Goal: Transaction & Acquisition: Purchase product/service

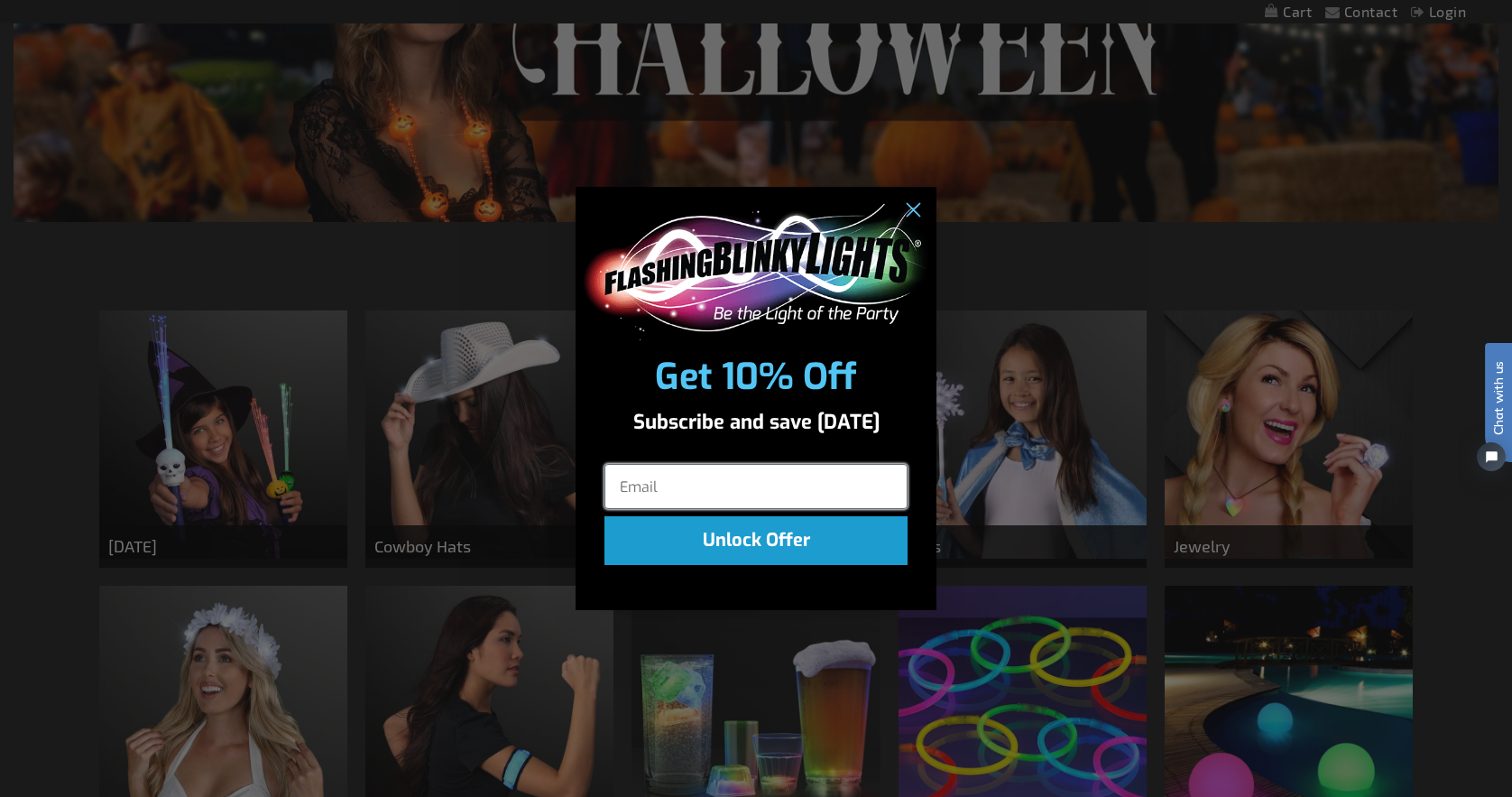
scroll to position [407, 0]
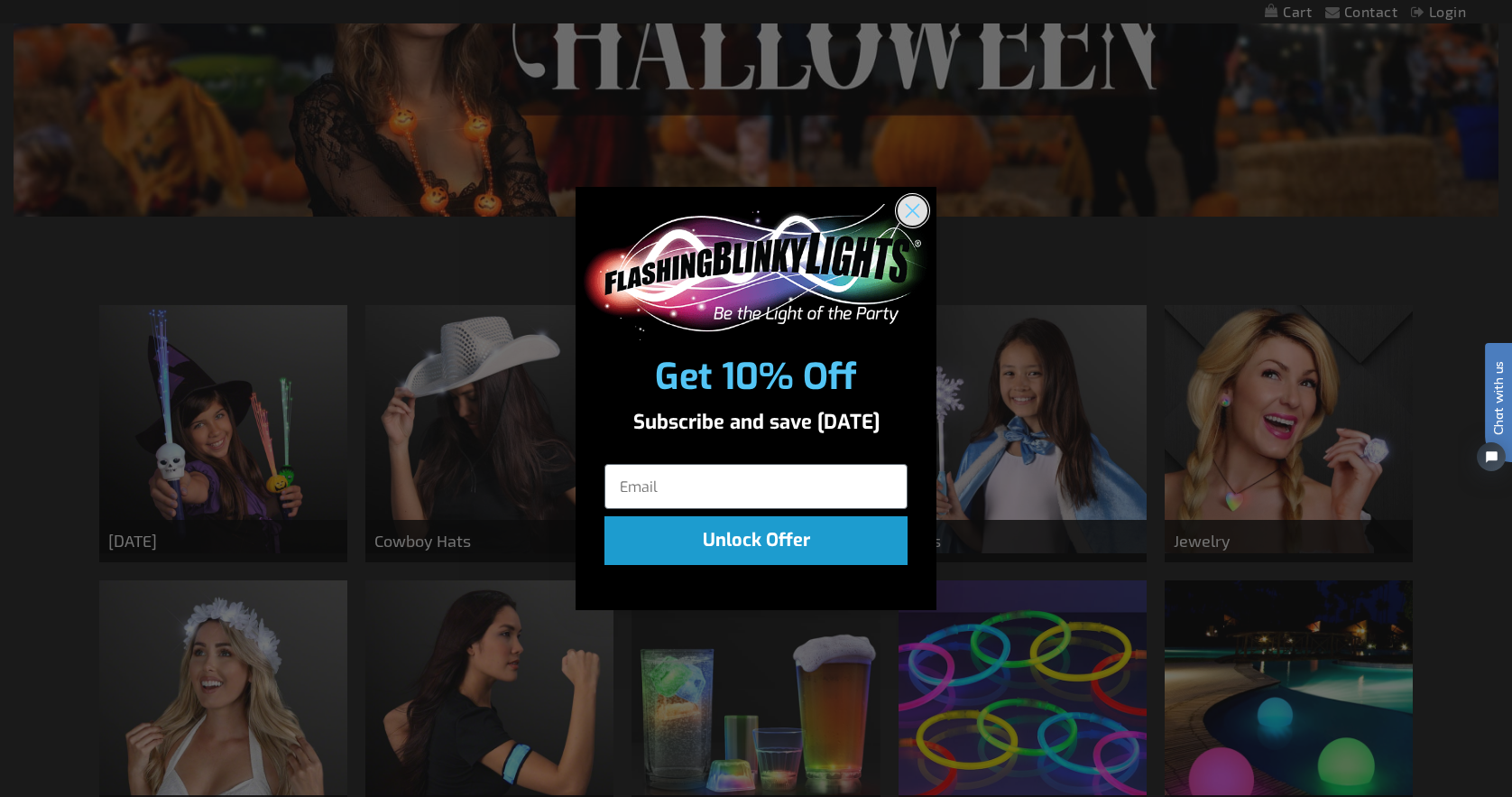
click at [914, 216] on circle "Close dialog" at bounding box center [913, 211] width 29 height 29
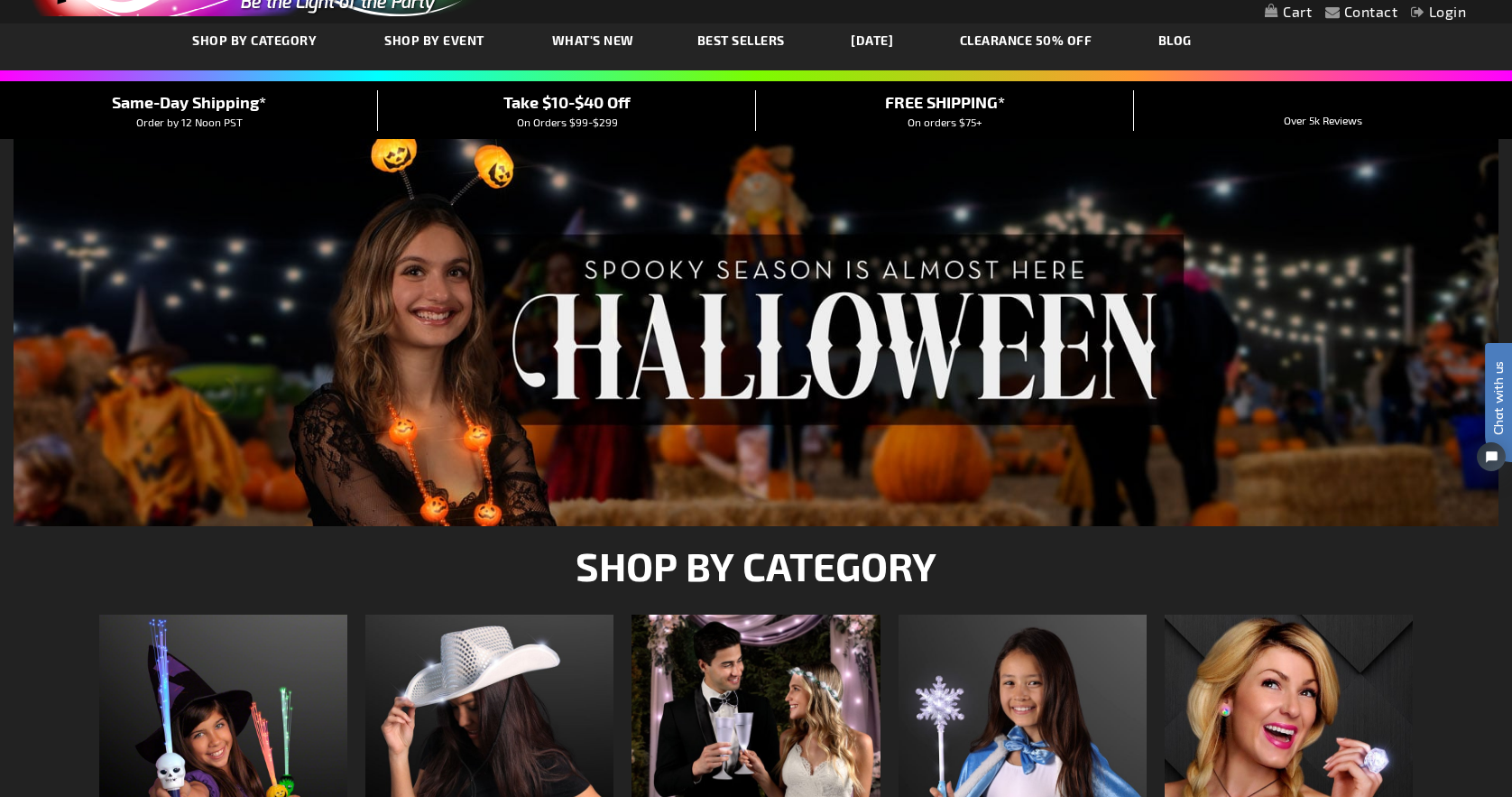
scroll to position [0, 0]
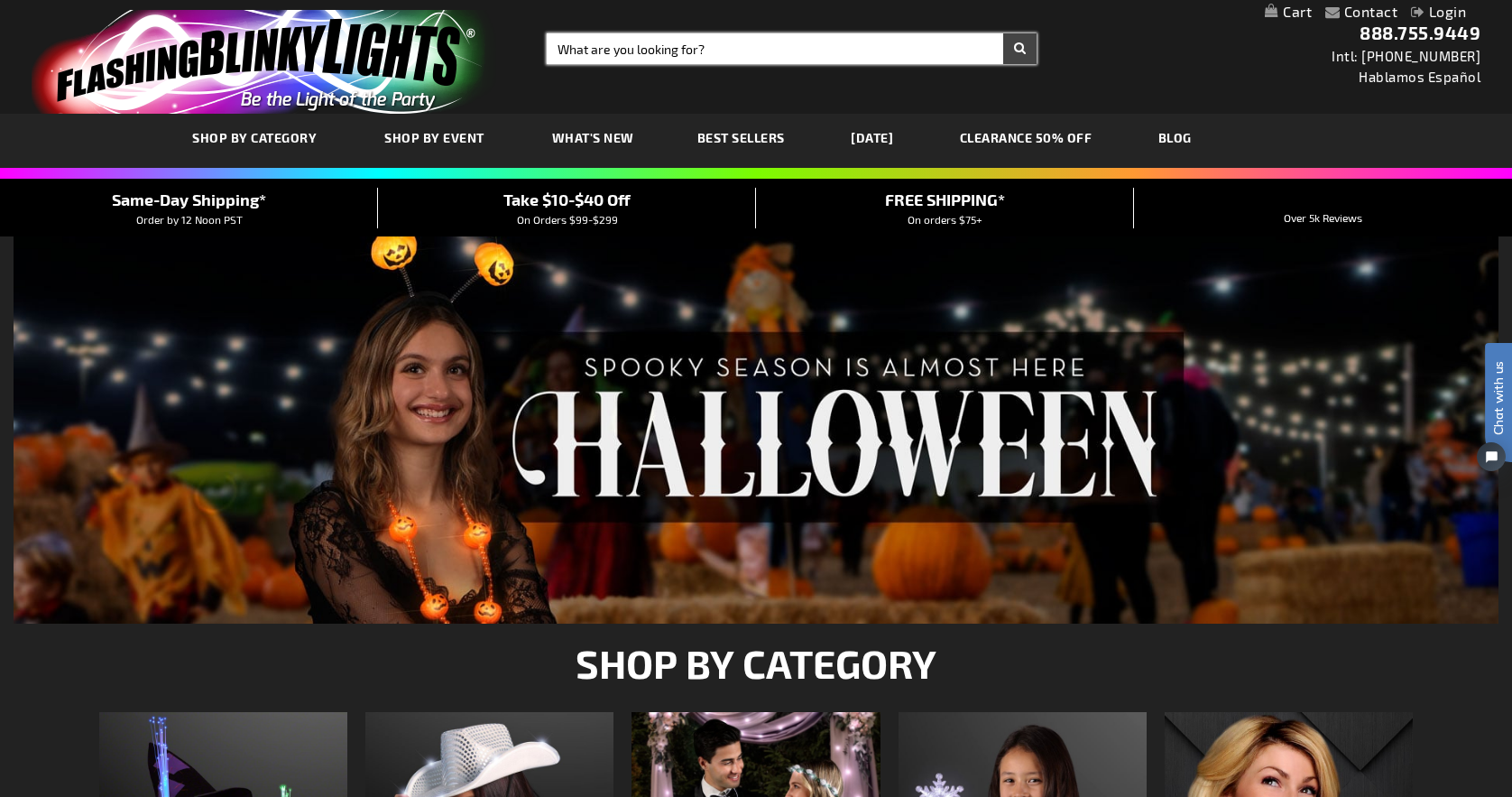
click at [655, 49] on input "Search" at bounding box center [791, 48] width 490 height 30
type input "christmas"
click at [1004, 33] on button "Search" at bounding box center [1020, 48] width 33 height 30
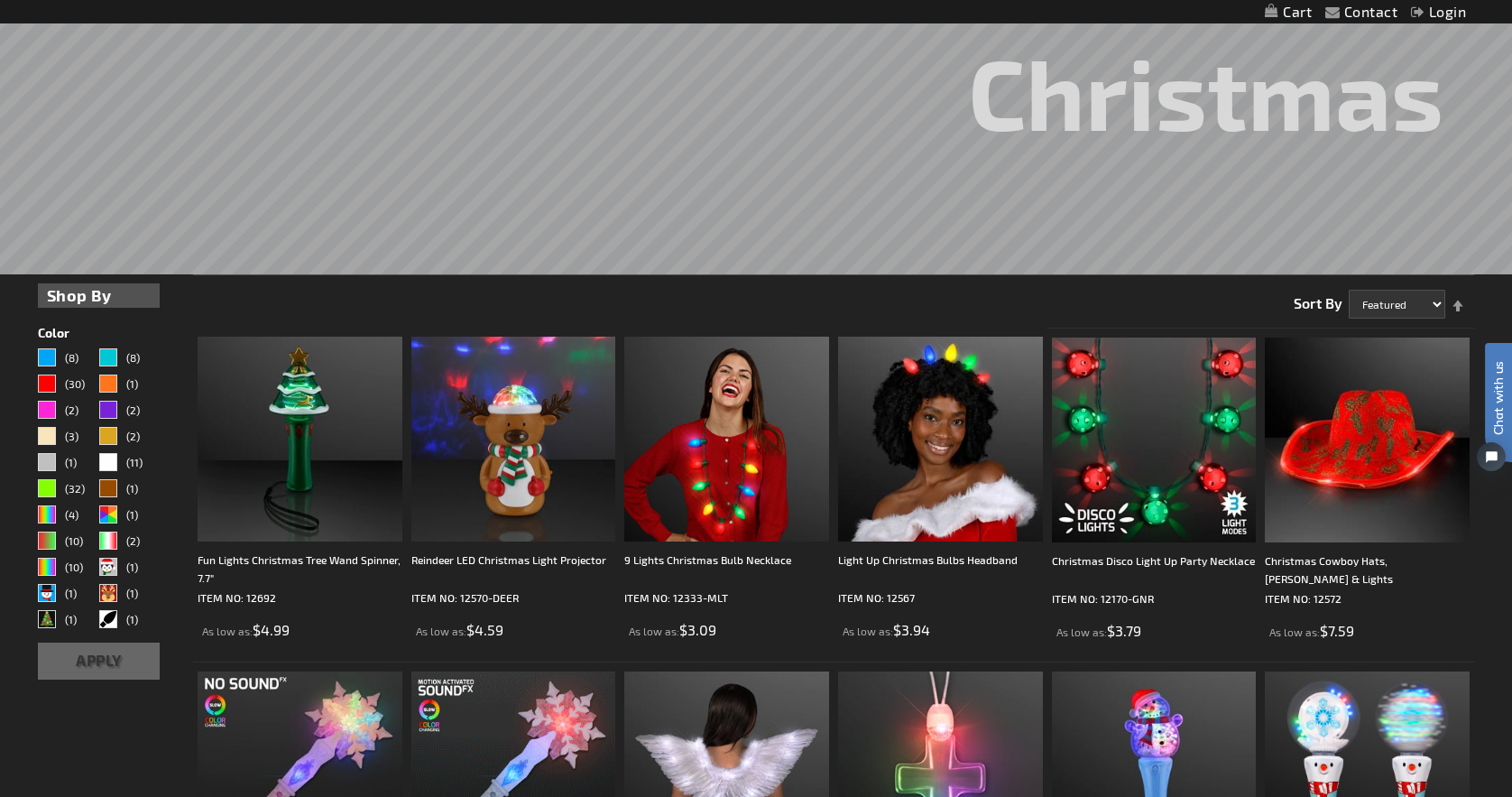
scroll to position [340, 0]
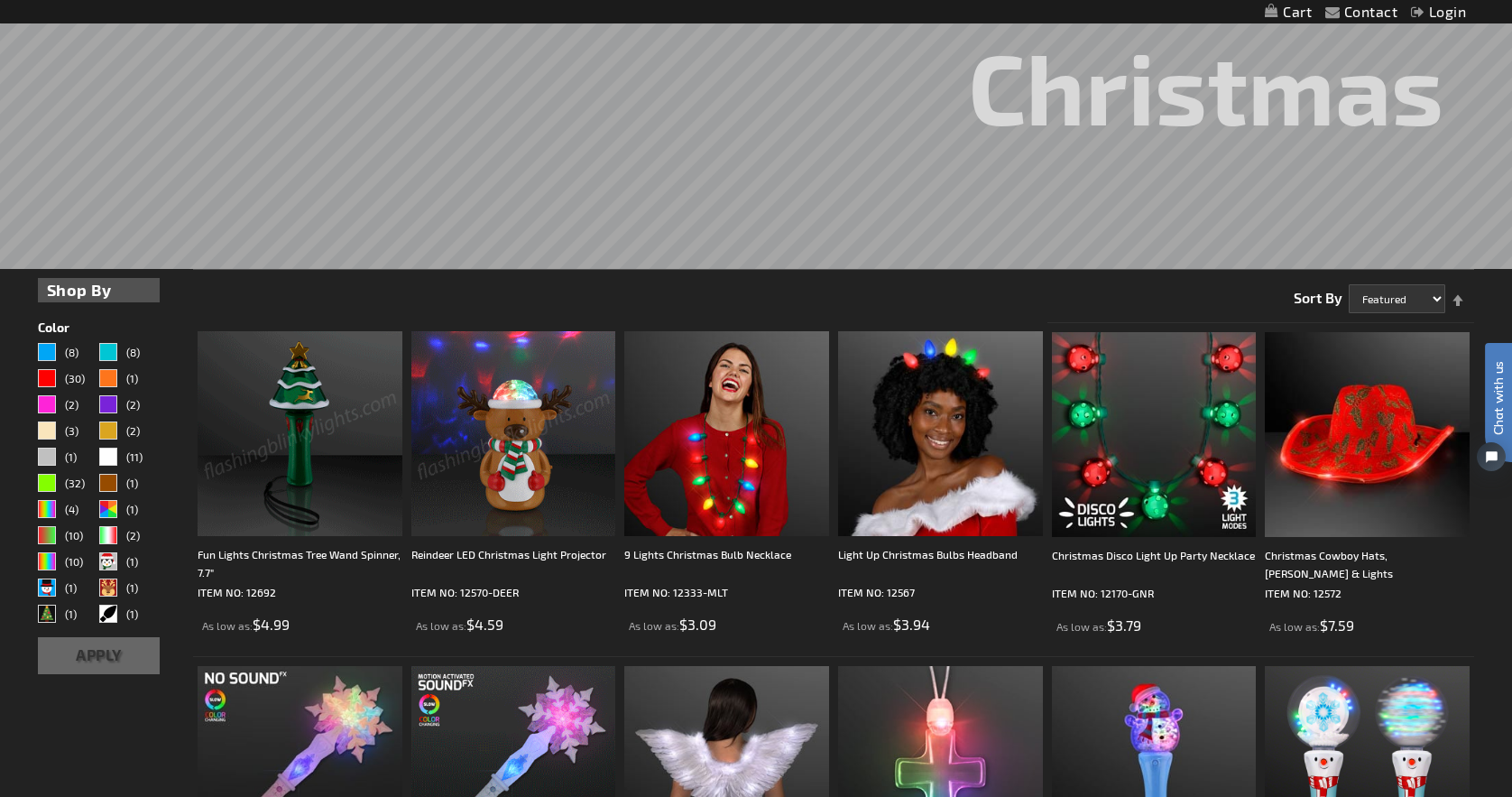
click at [282, 427] on img at bounding box center [300, 433] width 205 height 205
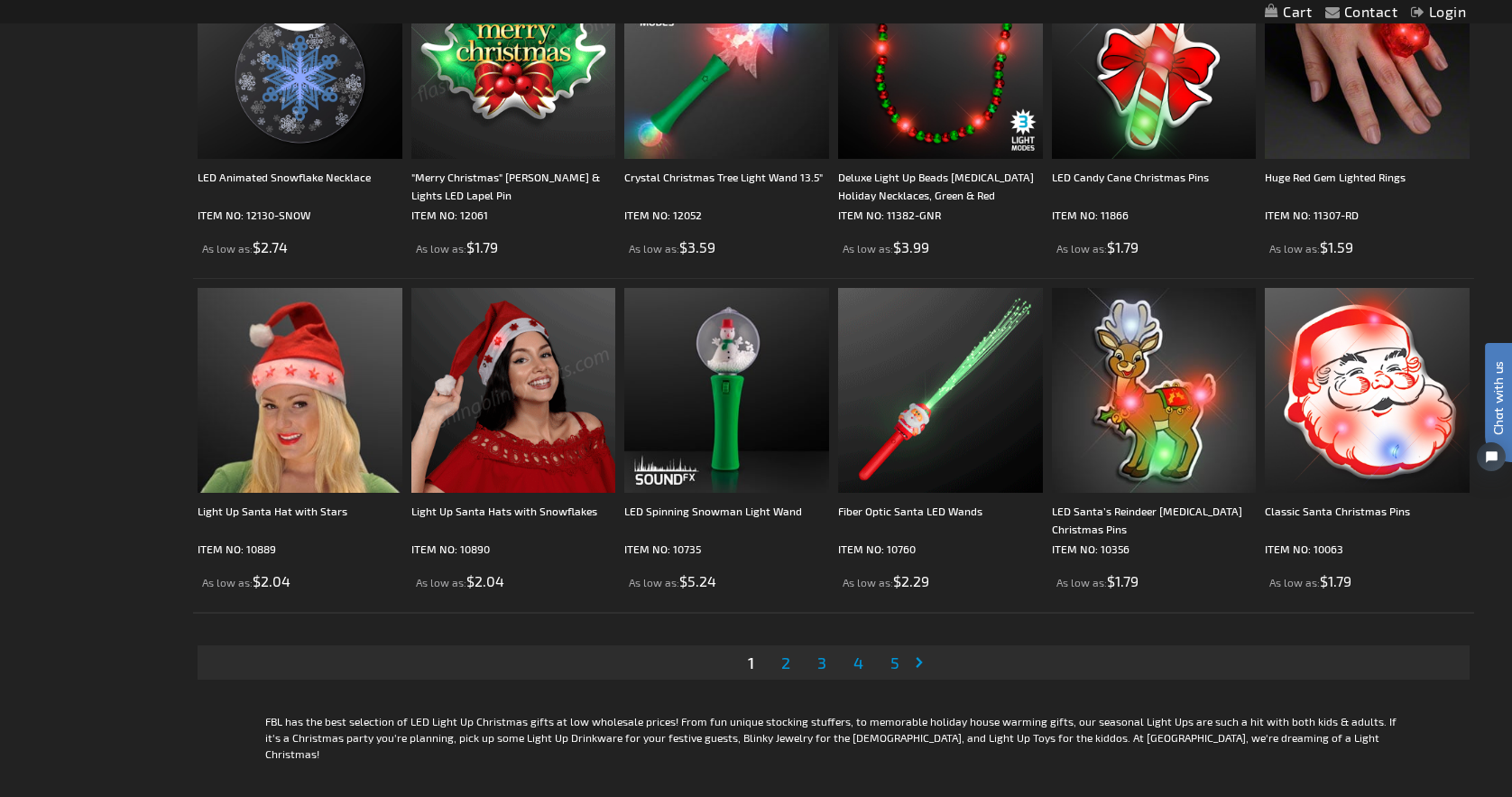
scroll to position [3390, 0]
